Goal: Navigation & Orientation: Find specific page/section

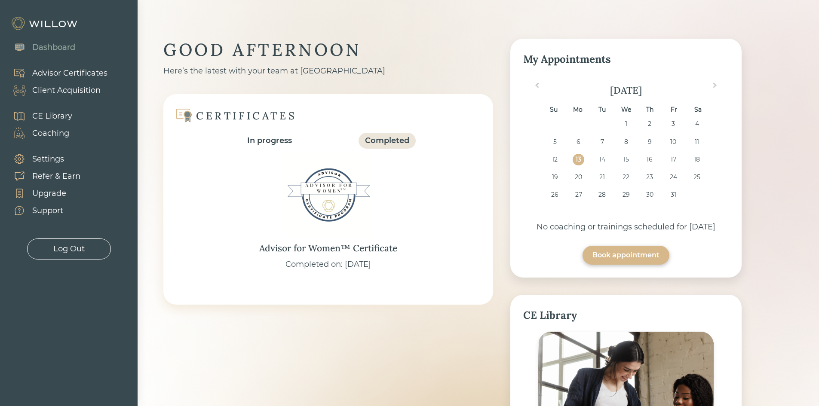
click at [73, 94] on div "Client Acquisition" at bounding box center [66, 91] width 68 height 12
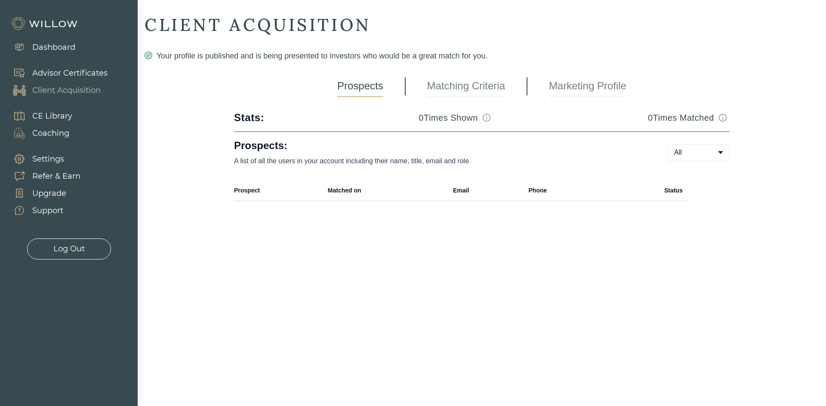
click at [566, 85] on link "Marketing Profile" at bounding box center [587, 86] width 77 height 21
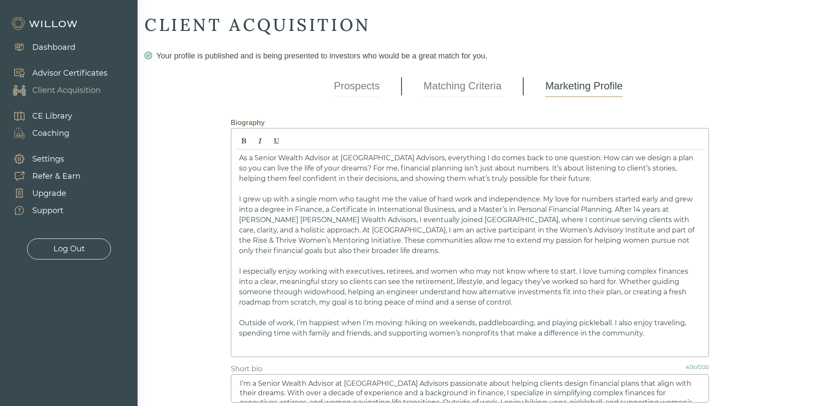
click at [64, 44] on div "Dashboard" at bounding box center [53, 48] width 43 height 12
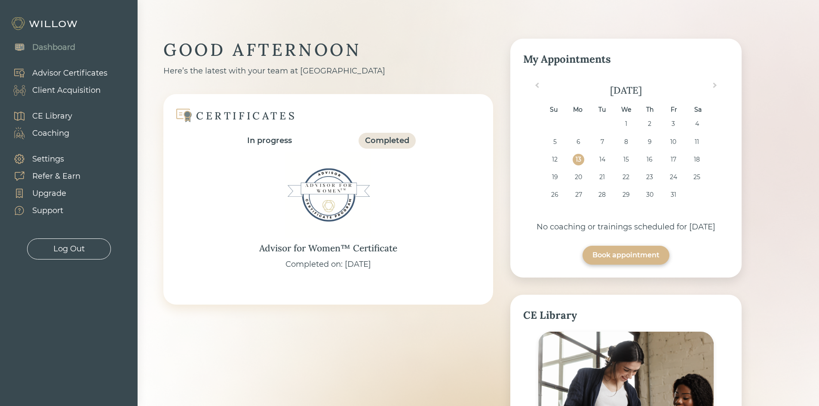
click at [94, 92] on div "Client Acquisition" at bounding box center [66, 91] width 68 height 12
